Goal: Communication & Community: Answer question/provide support

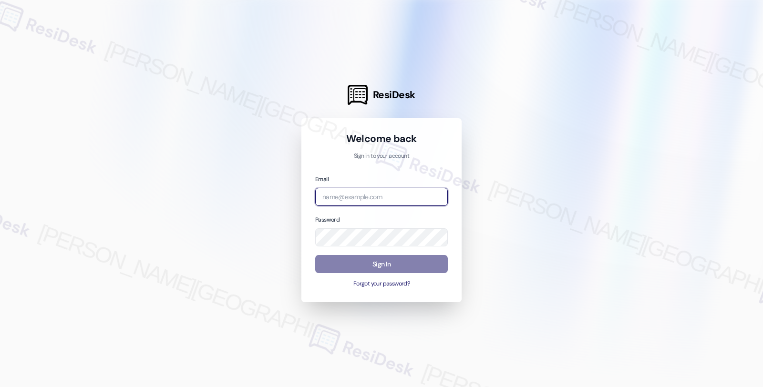
click at [336, 195] on input "email" at bounding box center [381, 197] width 133 height 19
type input "automated-surveys-americas_rental_managers-fides.[PERSON_NAME]@americas_rental_…"
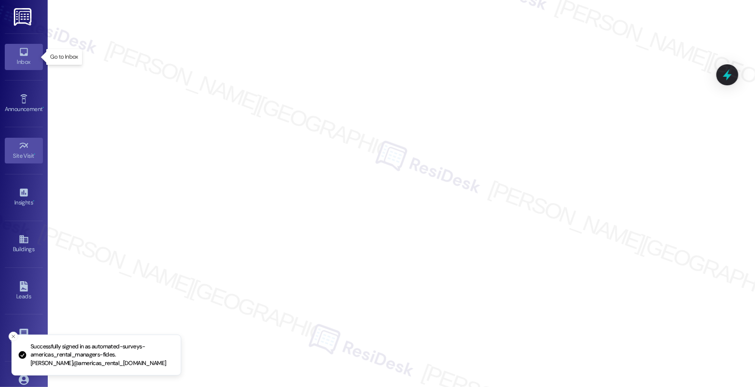
click at [26, 61] on div "Inbox" at bounding box center [24, 62] width 48 height 10
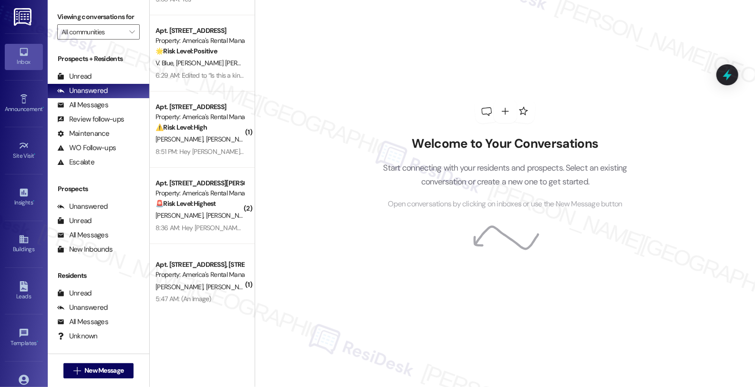
scroll to position [62, 0]
